Goal: Check status: Check status

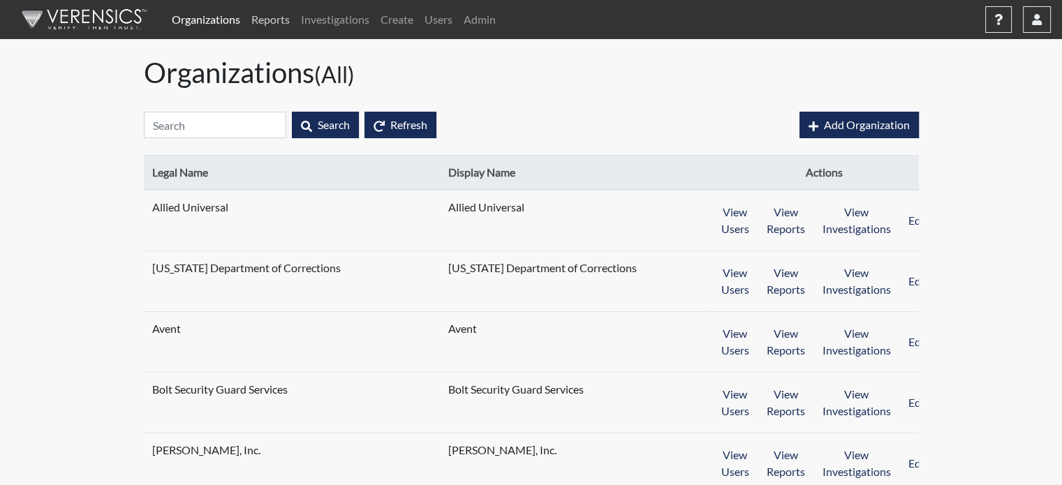
click at [274, 13] on link "Reports" at bounding box center [271, 20] width 50 height 28
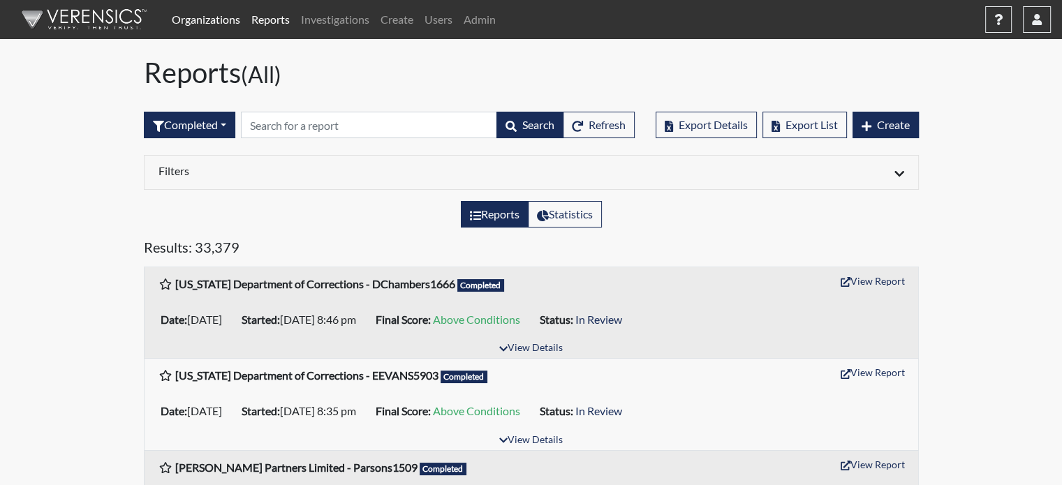
click at [230, 20] on link "Organizations" at bounding box center [206, 20] width 80 height 28
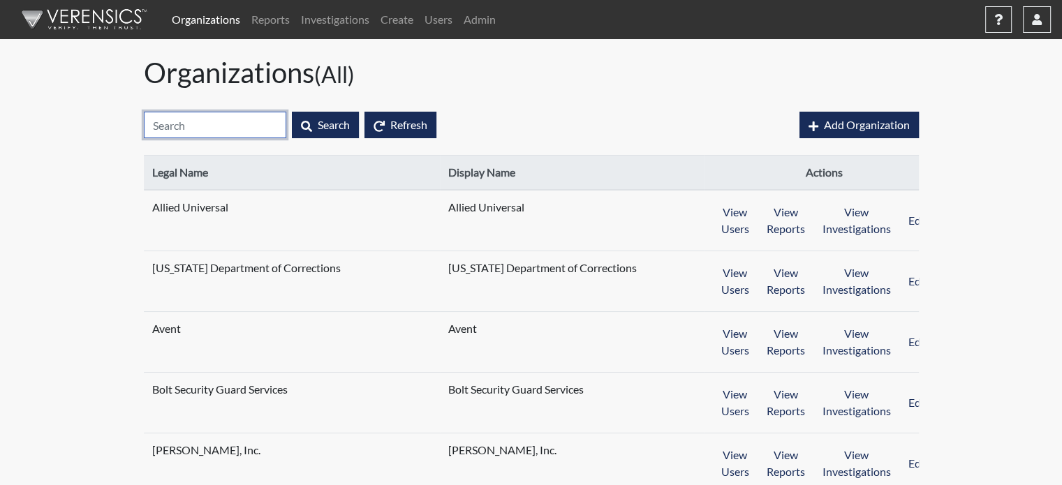
click at [217, 127] on input "text" at bounding box center [215, 125] width 143 height 27
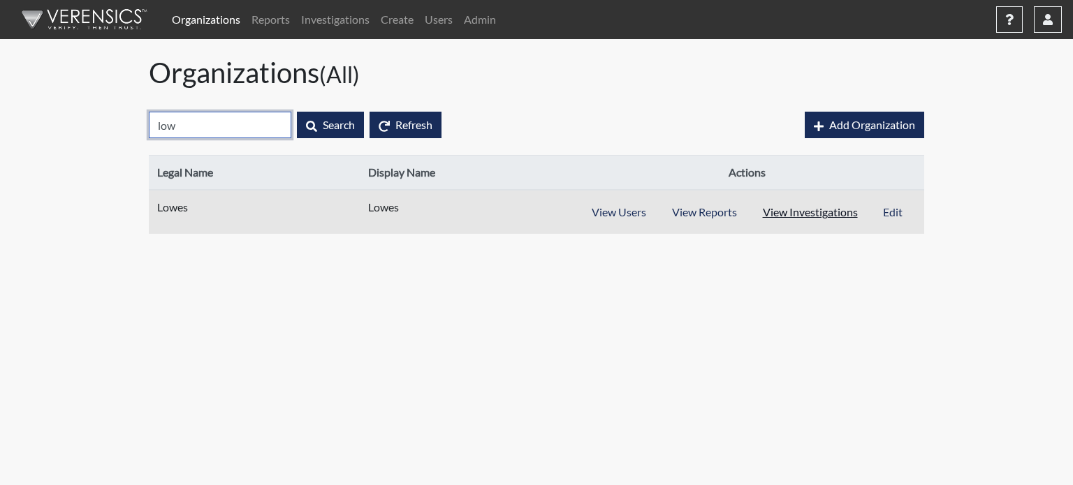
type input "low"
click at [829, 207] on button "View Investigations" at bounding box center [811, 212] width 122 height 27
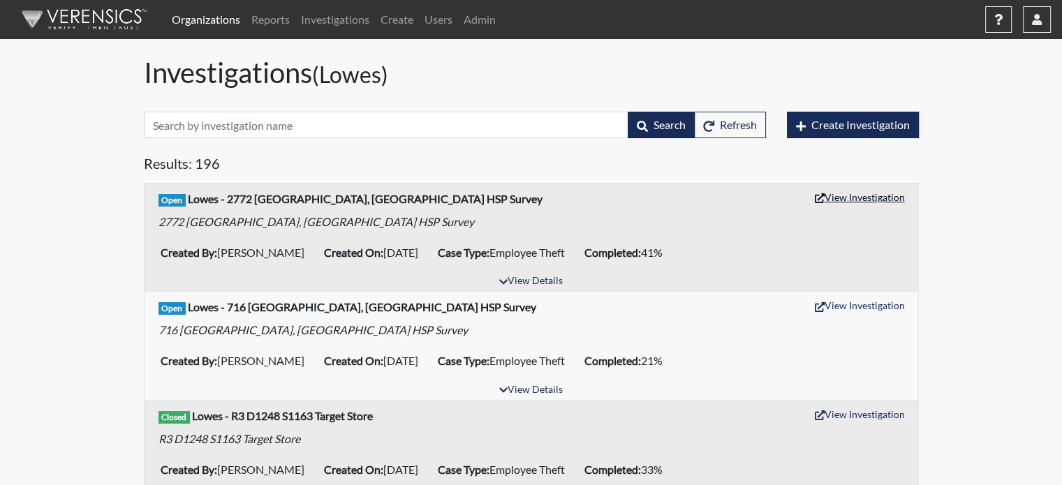
click at [873, 199] on button "View Investigation" at bounding box center [860, 198] width 103 height 22
click at [284, 29] on link "Reports" at bounding box center [271, 20] width 50 height 28
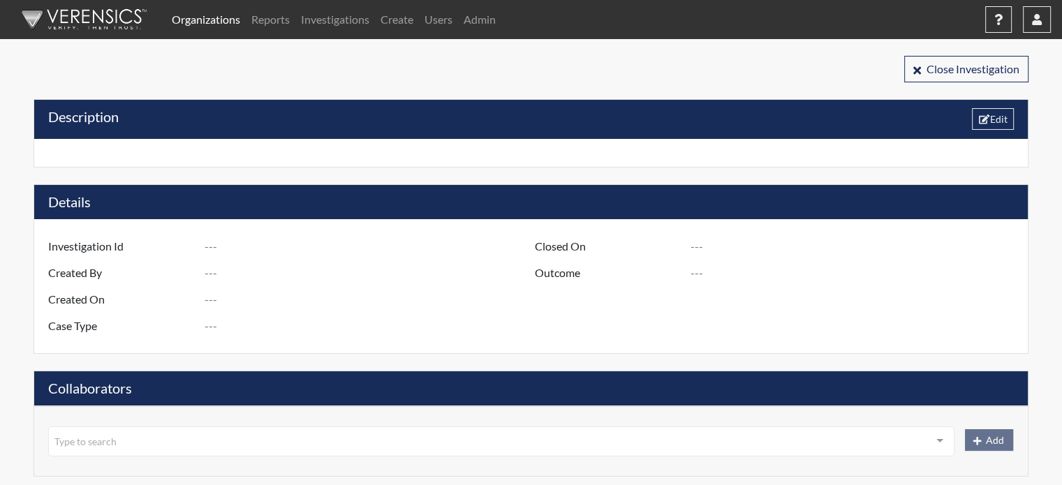
type input "R3 D1275 S2772 [GEOGRAPHIC_DATA], [GEOGRAPHIC_DATA] - HSP Survey"
type input "[PERSON_NAME]"
type input "[DATE]"
type input "Employee Theft"
type input "[GEOGRAPHIC_DATA]"
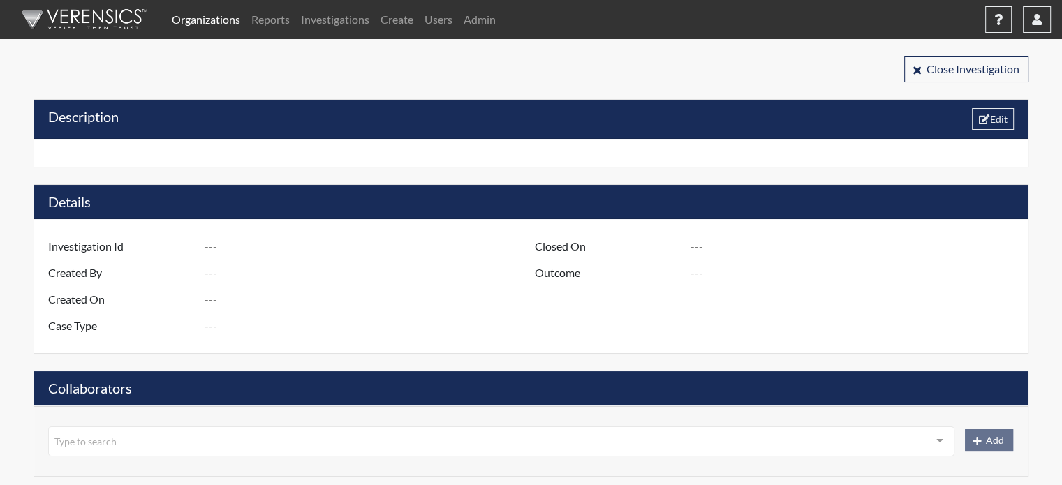
type input "[US_STATE]"
type input "2772 [PERSON_NAME] GA"
type input "1275"
type input "3"
type input "South"
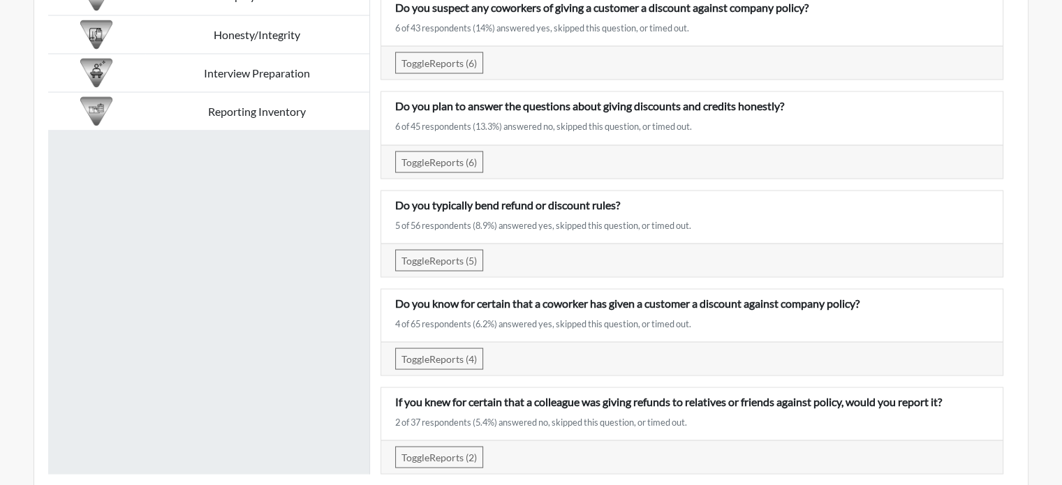
scroll to position [2585, 0]
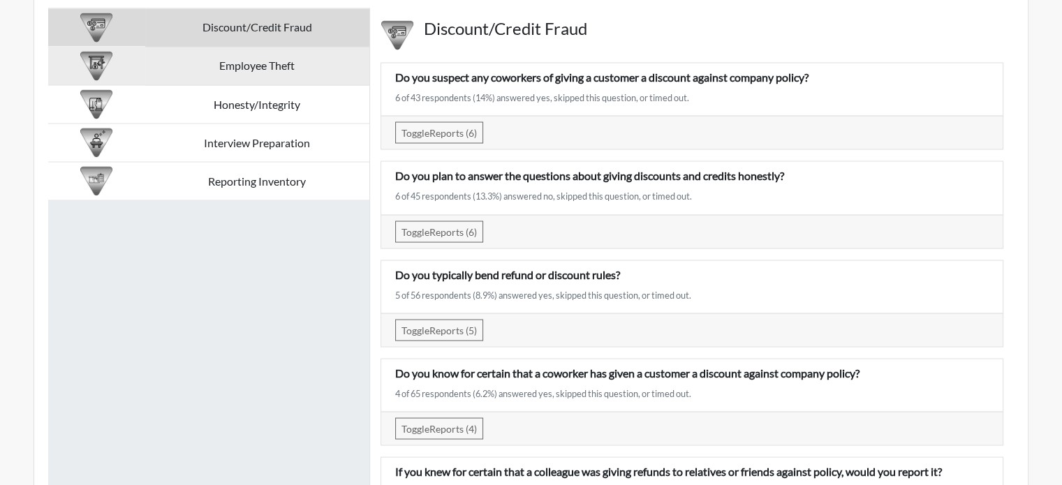
click at [228, 72] on td "Employee Theft" at bounding box center [257, 66] width 224 height 38
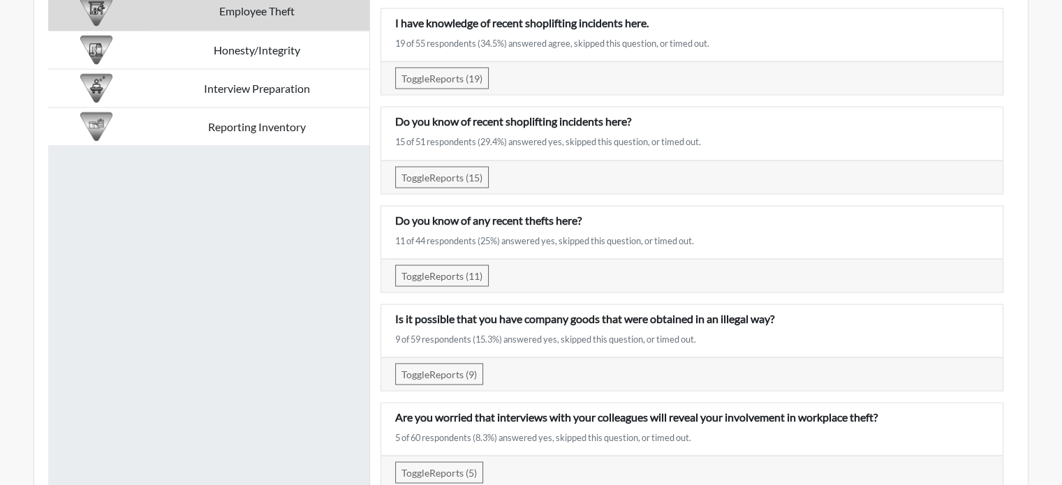
scroll to position [2654, 0]
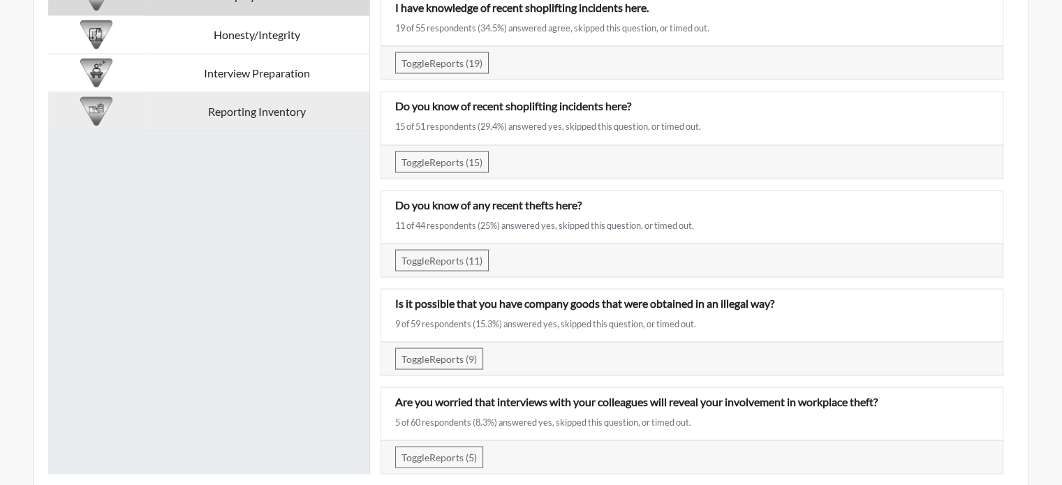
click at [263, 116] on td "Reporting Inventory" at bounding box center [257, 111] width 224 height 38
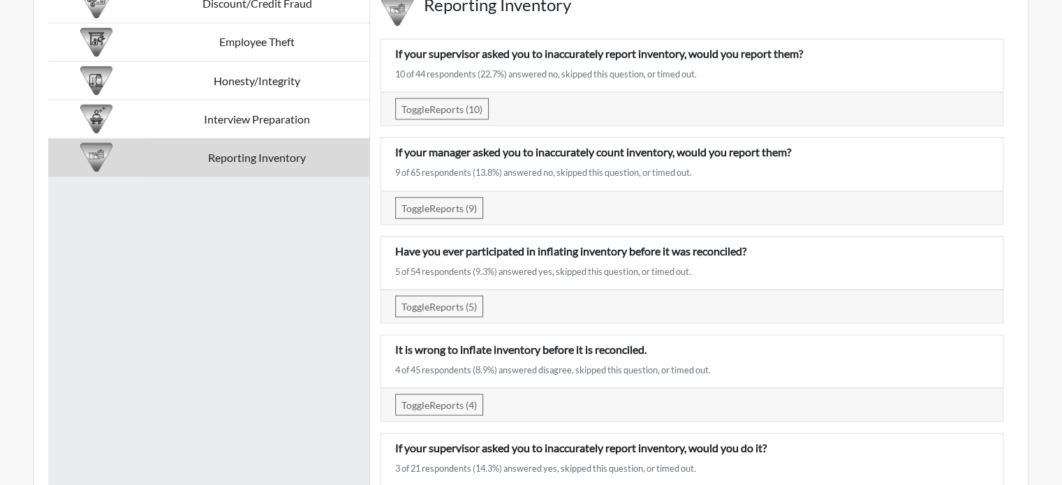
scroll to position [2585, 0]
